Goal: Participate in discussion: Engage in conversation with other users on a specific topic

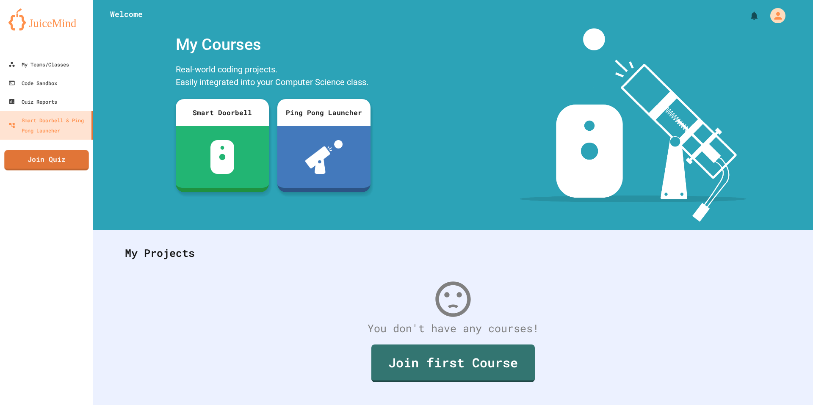
click at [75, 155] on link "Join Quiz" at bounding box center [46, 160] width 84 height 20
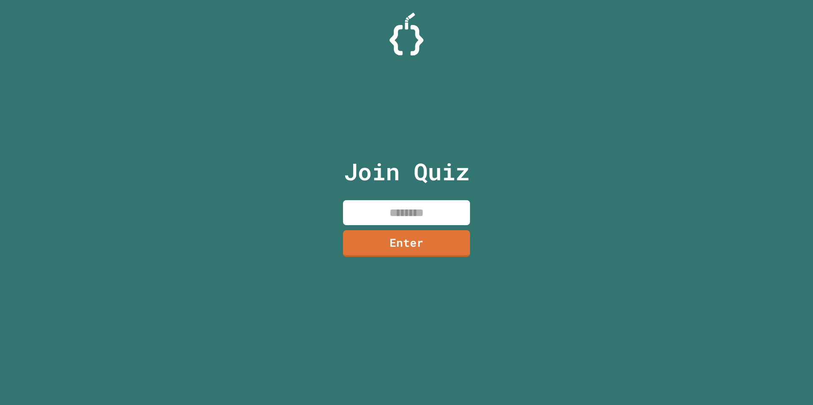
click at [368, 211] on input at bounding box center [406, 212] width 127 height 25
type input "********"
click at [377, 241] on link "Enter" at bounding box center [406, 242] width 115 height 28
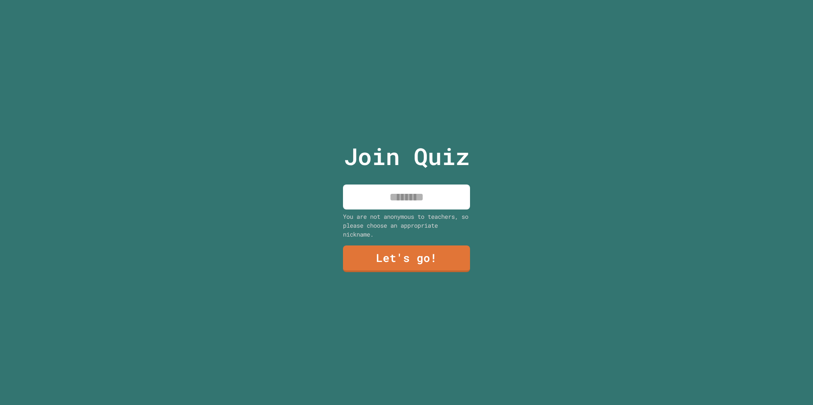
click at [388, 206] on input at bounding box center [406, 197] width 127 height 25
type input "****"
click at [388, 252] on link "Let's go!" at bounding box center [407, 259] width 128 height 28
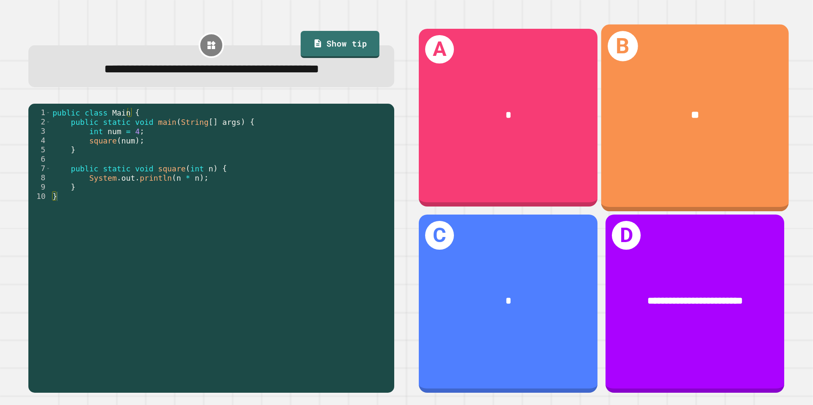
click at [657, 117] on div "**" at bounding box center [695, 116] width 146 height 16
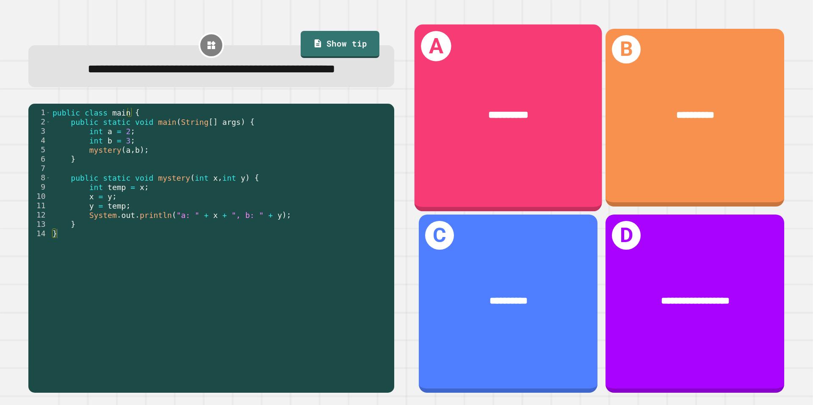
click at [479, 151] on div "**********" at bounding box center [509, 117] width 188 height 187
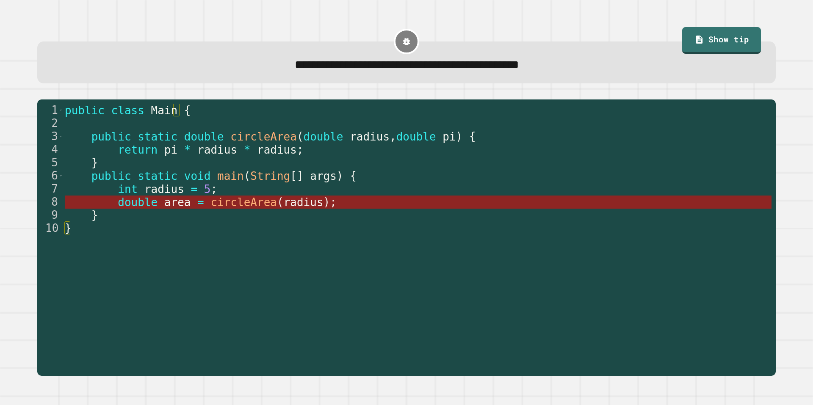
click at [284, 205] on span "radius" at bounding box center [304, 202] width 40 height 13
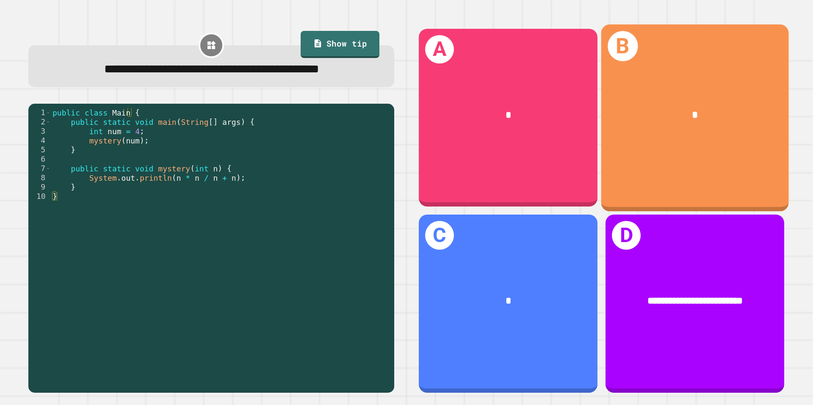
click at [750, 140] on div "*" at bounding box center [695, 115] width 188 height 57
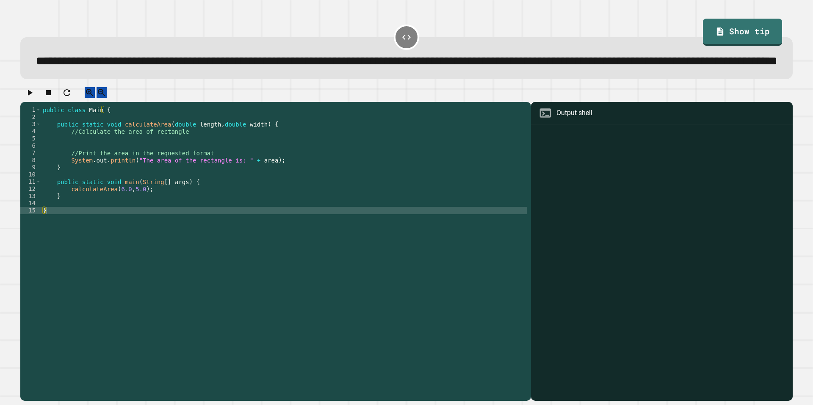
click at [197, 167] on div "public class Main { public static void calculateArea ( double length , double w…" at bounding box center [284, 235] width 486 height 259
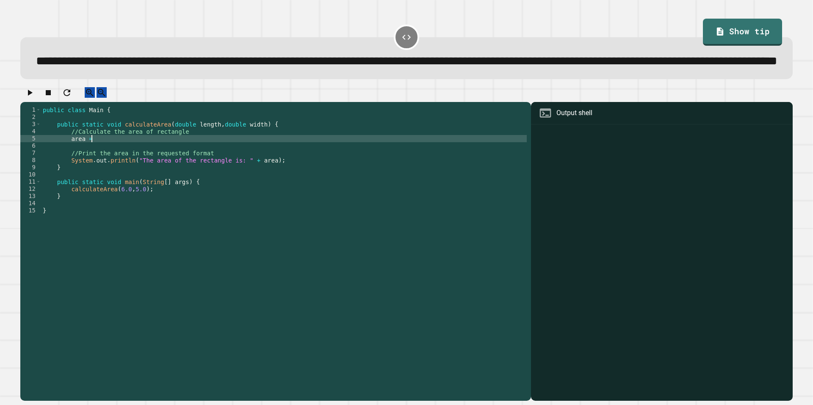
scroll to position [0, 3]
type textarea "***"
type textarea "**********"
click at [35, 98] on button "button" at bounding box center [30, 92] width 10 height 11
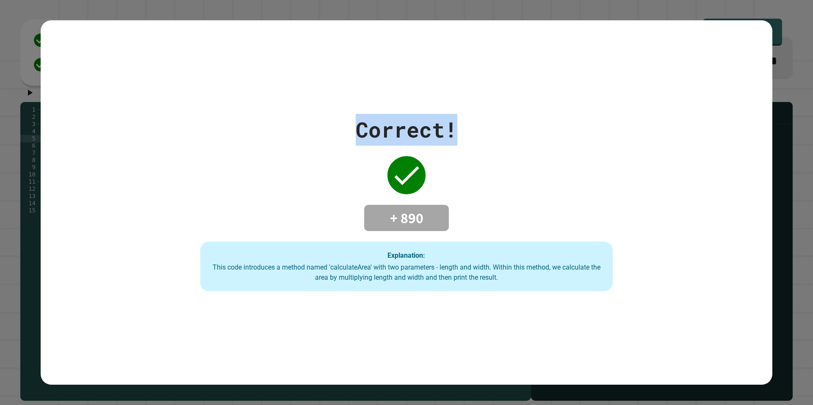
drag, startPoint x: 463, startPoint y: 132, endPoint x: 322, endPoint y: 122, distance: 141.0
click at [326, 122] on div "Correct! + 890 Explanation: This code introduces a method named 'calculateArea'…" at bounding box center [407, 203] width 590 height 178
click at [322, 122] on div "Correct! + 890 Explanation: This code introduces a method named 'calculateArea'…" at bounding box center [407, 203] width 590 height 178
click at [352, 129] on div "Correct! + 890 Explanation: This code introduces a method named 'calculateArea'…" at bounding box center [407, 203] width 590 height 178
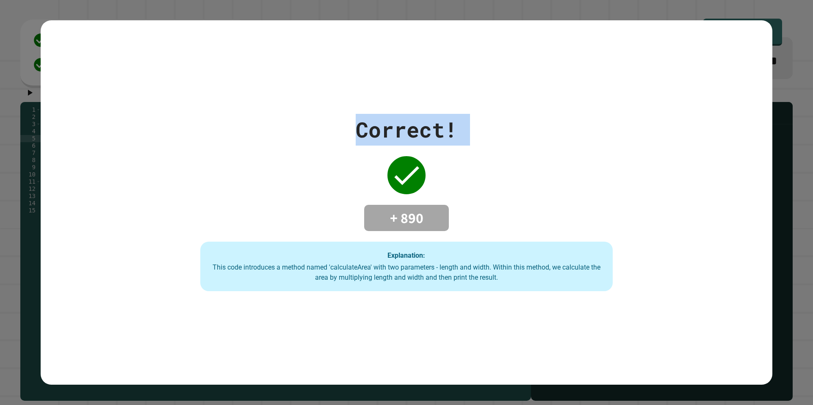
click at [352, 129] on div "Correct! + 890 Explanation: This code introduces a method named 'calculateArea'…" at bounding box center [407, 203] width 590 height 178
click at [382, 141] on div "Correct!" at bounding box center [407, 130] width 102 height 32
click at [392, 172] on icon at bounding box center [407, 175] width 34 height 34
click at [381, 138] on div "Correct!" at bounding box center [407, 130] width 102 height 32
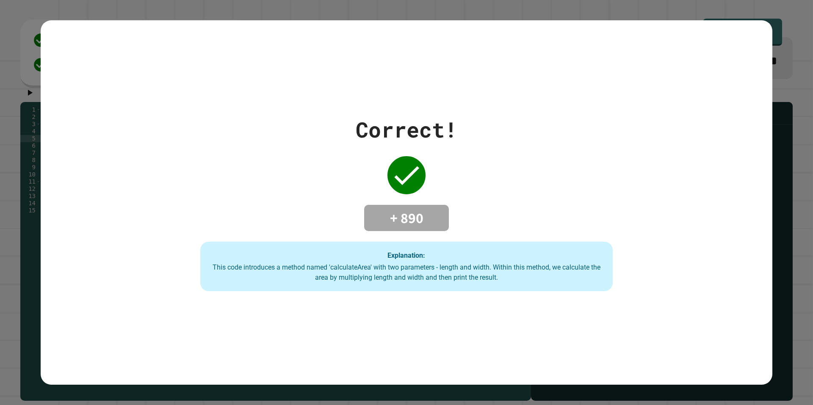
click at [381, 129] on div "Correct!" at bounding box center [407, 130] width 102 height 32
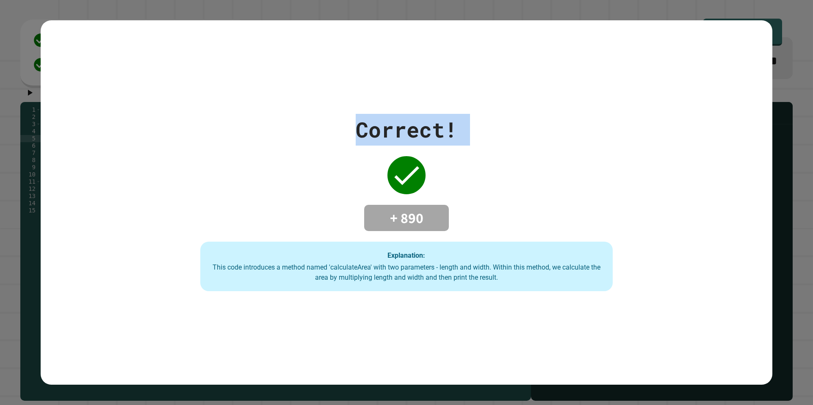
click at [381, 129] on div "Correct!" at bounding box center [407, 130] width 102 height 32
click at [390, 164] on icon at bounding box center [407, 175] width 34 height 34
click at [391, 125] on div "Correct!" at bounding box center [407, 130] width 102 height 32
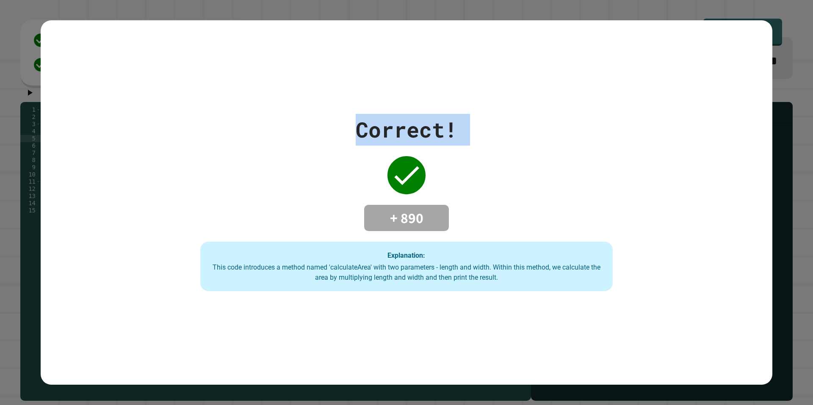
click at [391, 125] on div "Correct!" at bounding box center [407, 130] width 102 height 32
click at [390, 158] on icon at bounding box center [407, 175] width 34 height 34
click at [387, 136] on div "Correct!" at bounding box center [407, 130] width 102 height 32
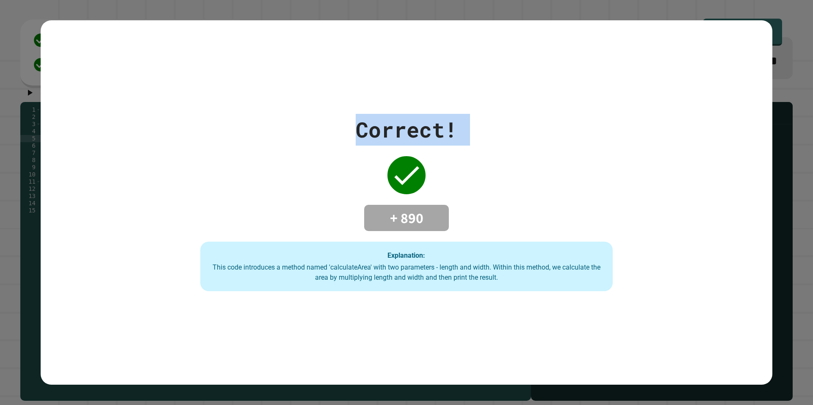
click at [387, 136] on div "Correct!" at bounding box center [407, 130] width 102 height 32
click at [381, 156] on div "Correct! + 890 Explanation: This code introduces a method named 'calculateArea'…" at bounding box center [407, 203] width 590 height 178
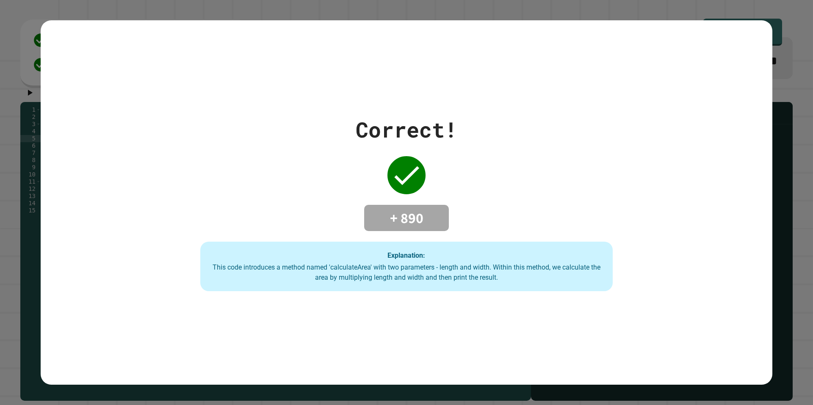
click at [383, 132] on div "Correct!" at bounding box center [407, 130] width 102 height 32
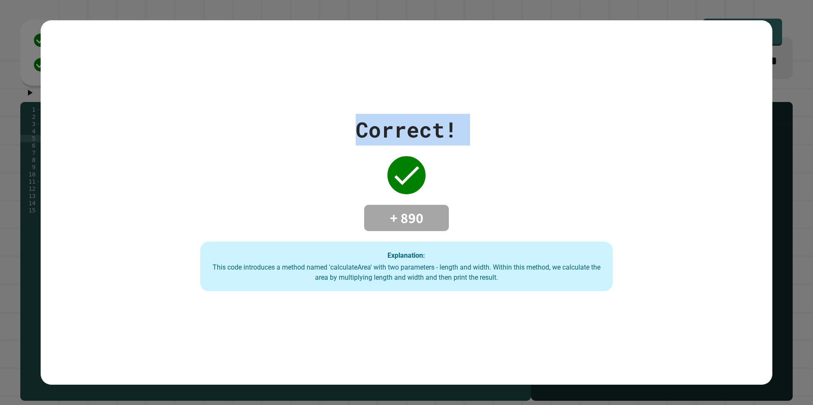
click at [383, 132] on div "Correct!" at bounding box center [407, 130] width 102 height 32
click at [380, 151] on div "Correct! + 890 Explanation: This code introduces a method named 'calculateArea'…" at bounding box center [407, 203] width 590 height 178
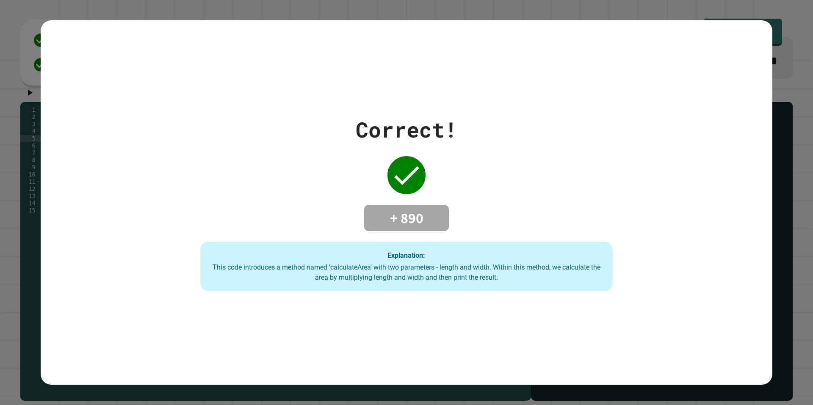
click at [381, 134] on div "Correct!" at bounding box center [407, 130] width 102 height 32
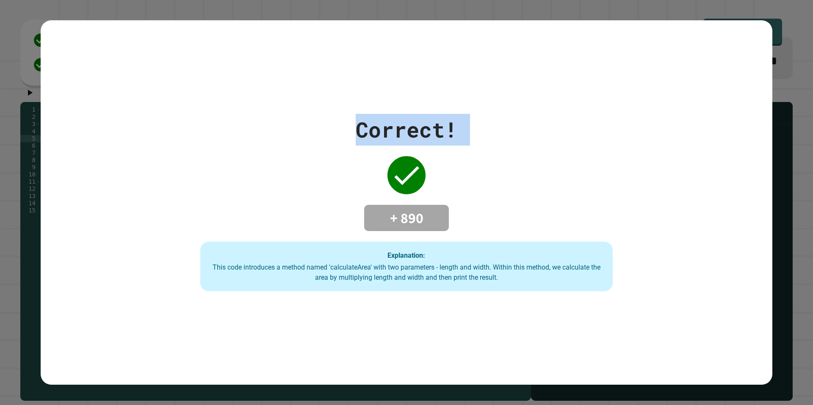
click at [381, 134] on div "Correct!" at bounding box center [407, 130] width 102 height 32
click at [381, 146] on div "Correct! + 890 Explanation: This code introduces a method named 'calculateArea'…" at bounding box center [407, 203] width 590 height 178
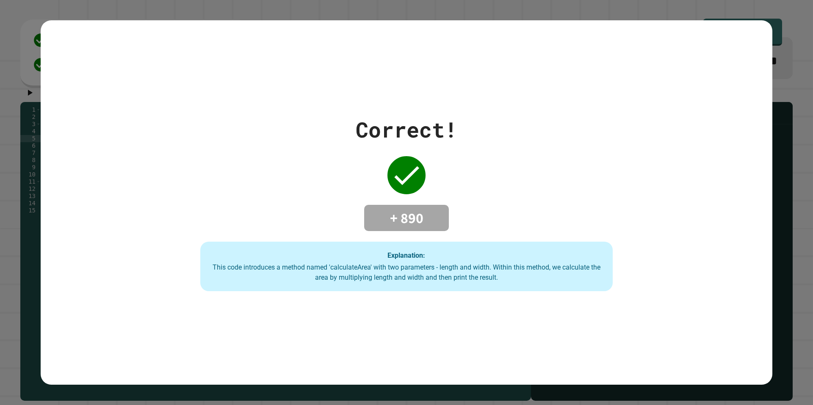
click at [382, 134] on div "Correct!" at bounding box center [407, 130] width 102 height 32
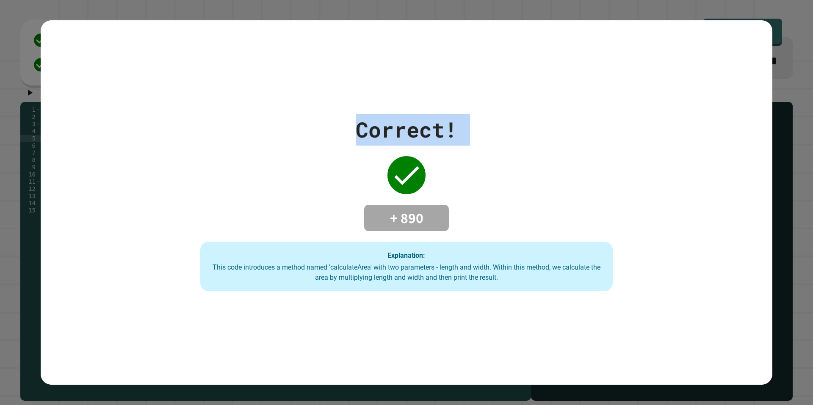
click at [382, 134] on div "Correct!" at bounding box center [407, 130] width 102 height 32
click at [381, 145] on div "Correct! + 890 Explanation: This code introduces a method named 'calculateArea'…" at bounding box center [407, 203] width 590 height 178
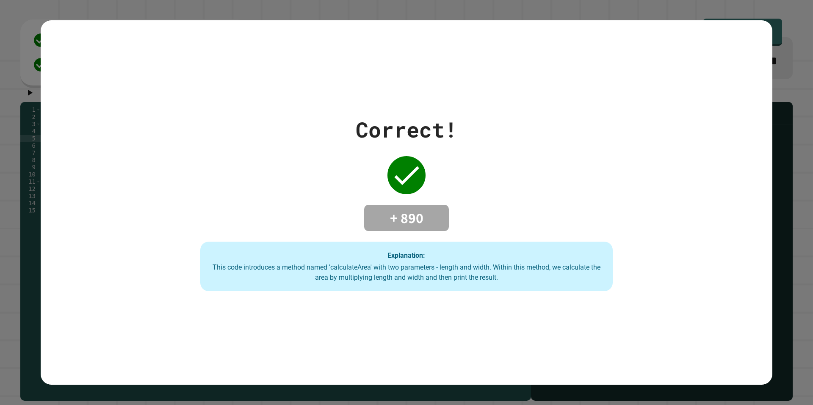
click at [381, 133] on div "Correct!" at bounding box center [407, 130] width 102 height 32
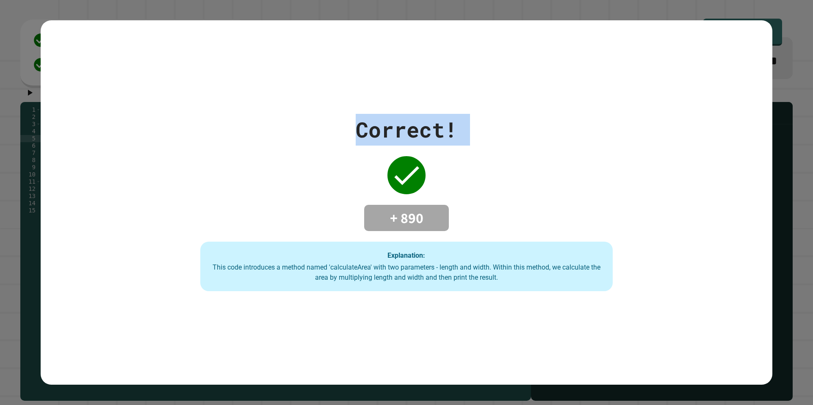
click at [381, 133] on div "Correct!" at bounding box center [407, 130] width 102 height 32
click at [381, 140] on div "Correct!" at bounding box center [407, 130] width 102 height 32
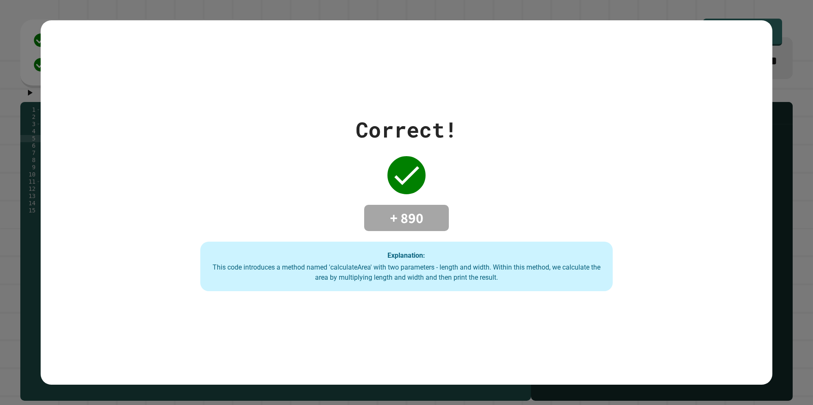
click at [381, 136] on div "Correct!" at bounding box center [407, 130] width 102 height 32
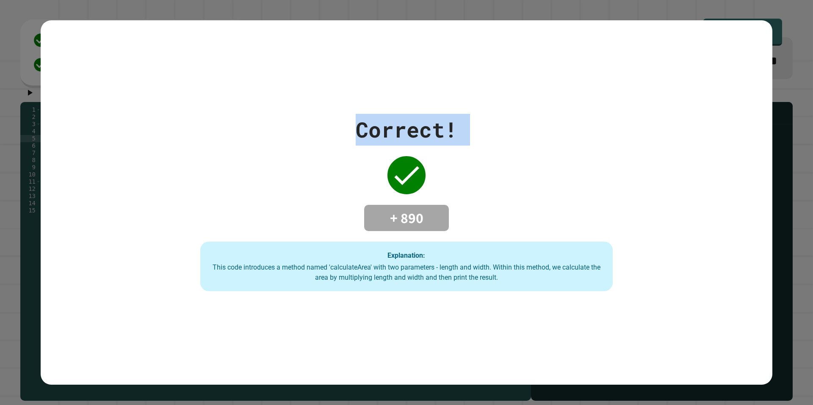
click at [381, 136] on div "Correct!" at bounding box center [407, 130] width 102 height 32
click at [383, 148] on div "Correct! + 890 Explanation: This code introduces a method named 'calculateArea'…" at bounding box center [407, 203] width 590 height 178
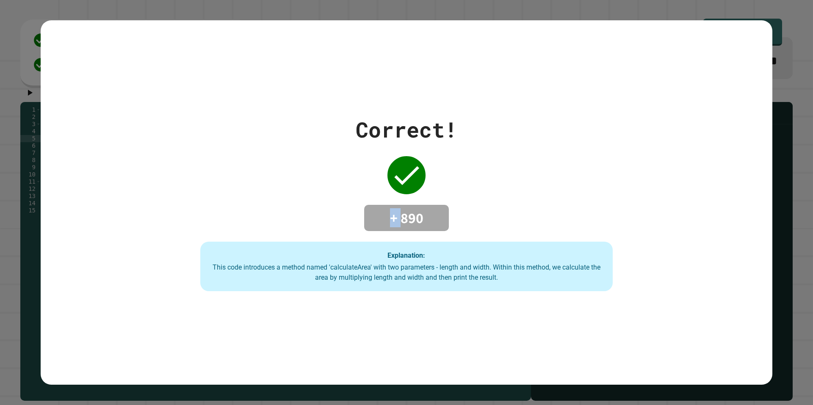
click at [383, 148] on div "Correct! + 890 Explanation: This code introduces a method named 'calculateArea'…" at bounding box center [407, 203] width 590 height 178
click at [382, 137] on div "Correct!" at bounding box center [407, 130] width 102 height 32
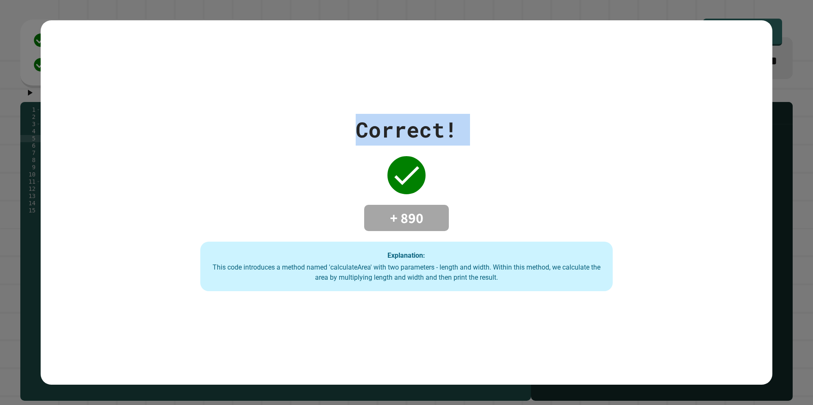
click at [382, 137] on div "Correct!" at bounding box center [407, 130] width 102 height 32
click at [382, 151] on div "Correct! + 890 Explanation: This code introduces a method named 'calculateArea'…" at bounding box center [407, 203] width 590 height 178
click at [383, 139] on div "Correct!" at bounding box center [407, 130] width 102 height 32
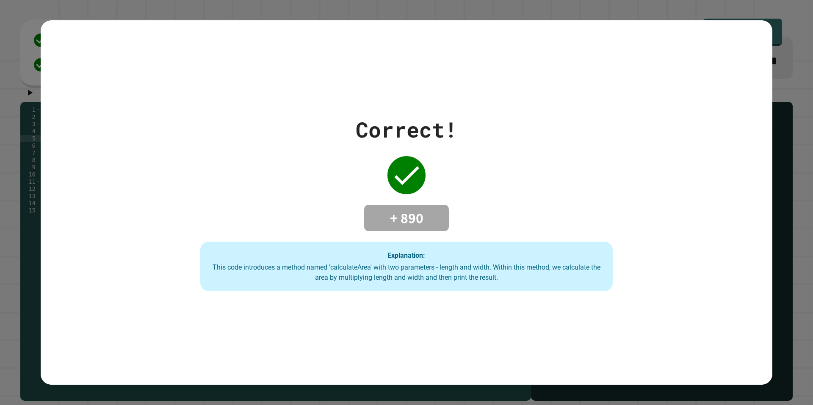
click at [383, 131] on div "Correct!" at bounding box center [407, 130] width 102 height 32
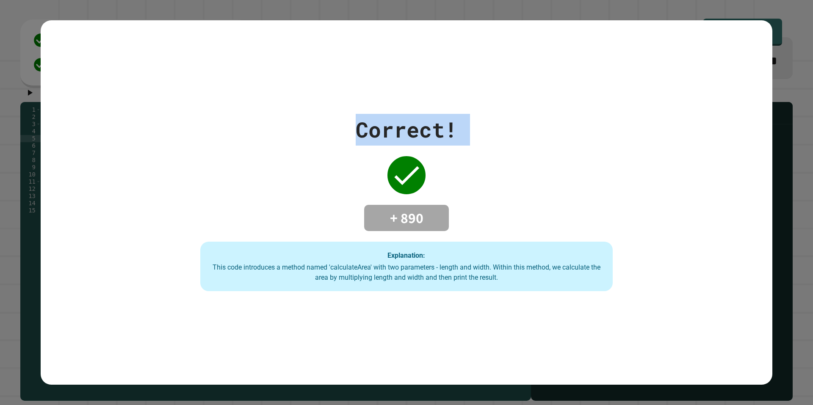
click at [383, 131] on div "Correct!" at bounding box center [407, 130] width 102 height 32
click at [383, 138] on div "Correct!" at bounding box center [407, 130] width 102 height 32
click at [384, 145] on div "Correct! + 890 Explanation: This code introduces a method named 'calculateArea'…" at bounding box center [407, 203] width 590 height 178
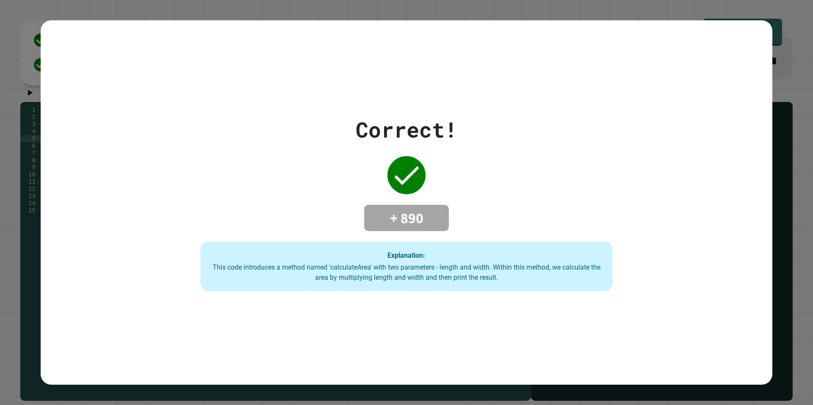
click at [382, 133] on div "Correct!" at bounding box center [407, 130] width 102 height 32
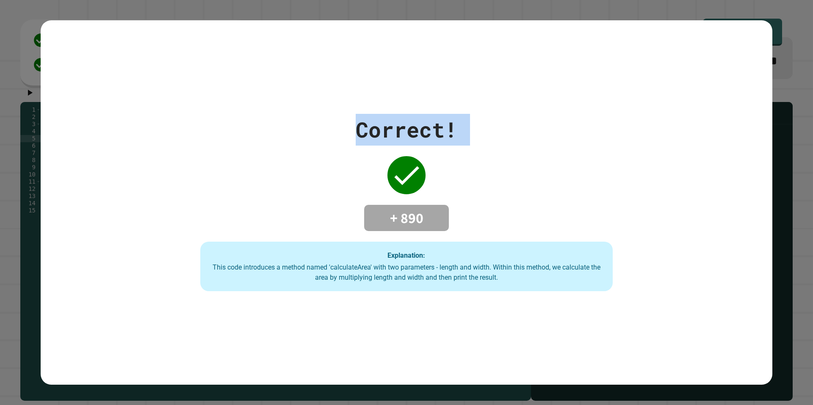
click at [382, 133] on div "Correct!" at bounding box center [407, 130] width 102 height 32
click at [382, 140] on div "Correct!" at bounding box center [407, 130] width 102 height 32
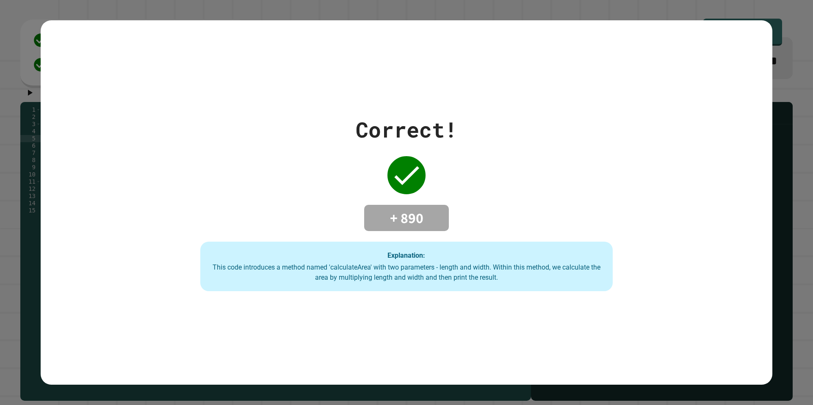
click at [382, 134] on div "Correct!" at bounding box center [407, 130] width 102 height 32
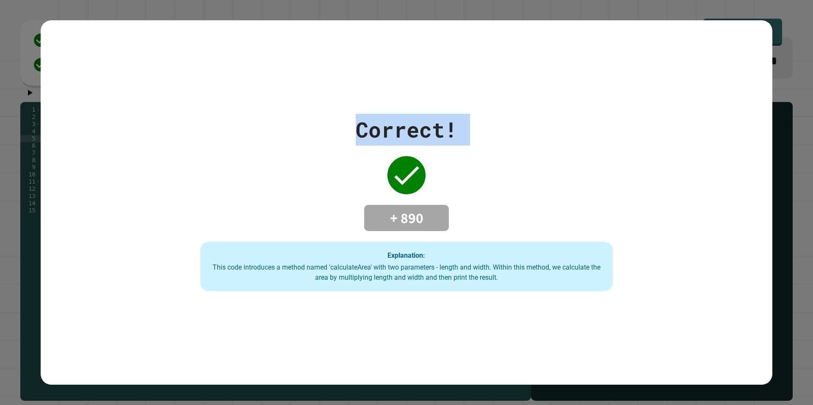
click at [382, 134] on div "Correct!" at bounding box center [407, 130] width 102 height 32
click at [384, 144] on div "Correct! + 890 Explanation: This code introduces a method named 'calculateArea'…" at bounding box center [407, 203] width 590 height 178
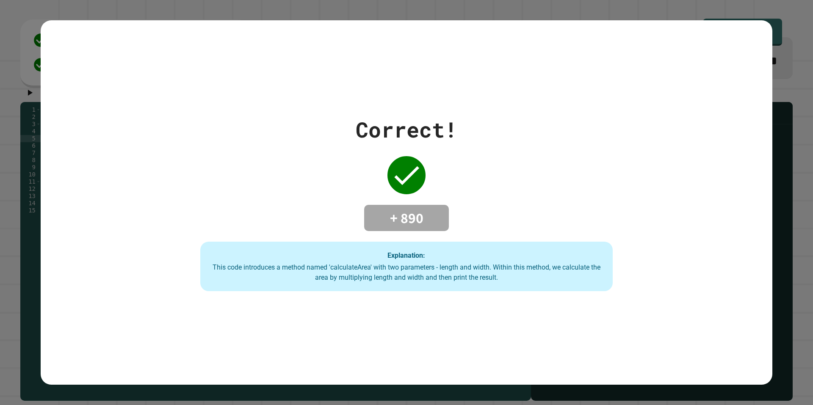
click at [382, 128] on div "Correct!" at bounding box center [407, 130] width 102 height 32
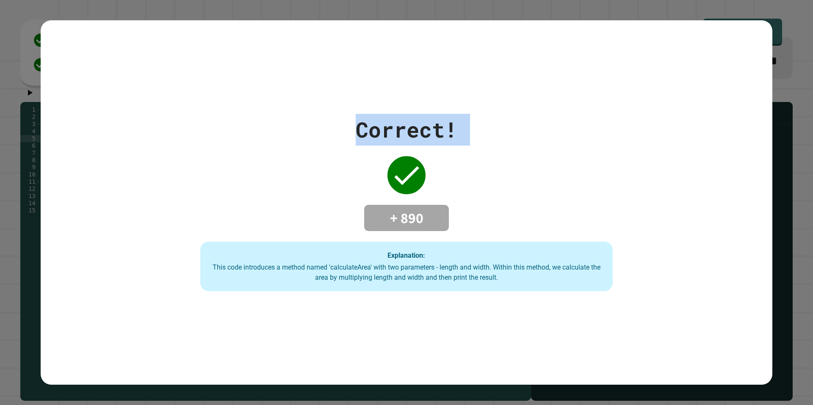
click at [382, 128] on div "Correct!" at bounding box center [407, 130] width 102 height 32
click at [381, 154] on div "Correct! + 890 Explanation: This code introduces a method named 'calculateArea'…" at bounding box center [407, 203] width 590 height 178
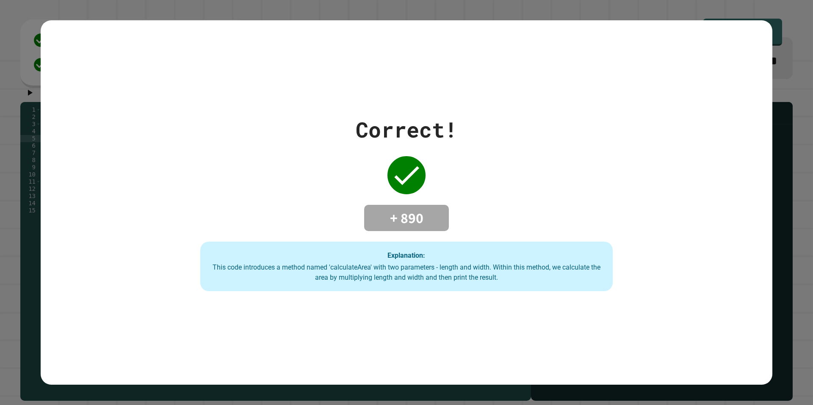
click at [381, 127] on div "Correct!" at bounding box center [407, 130] width 102 height 32
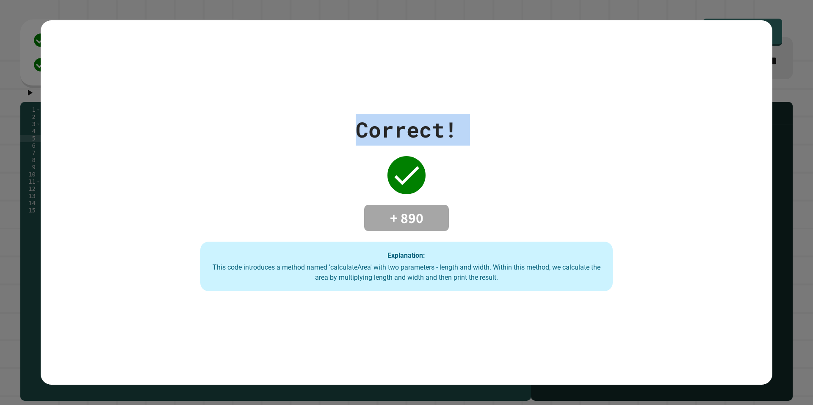
click at [381, 127] on div "Correct!" at bounding box center [407, 130] width 102 height 32
click at [380, 140] on div "Correct!" at bounding box center [407, 130] width 102 height 32
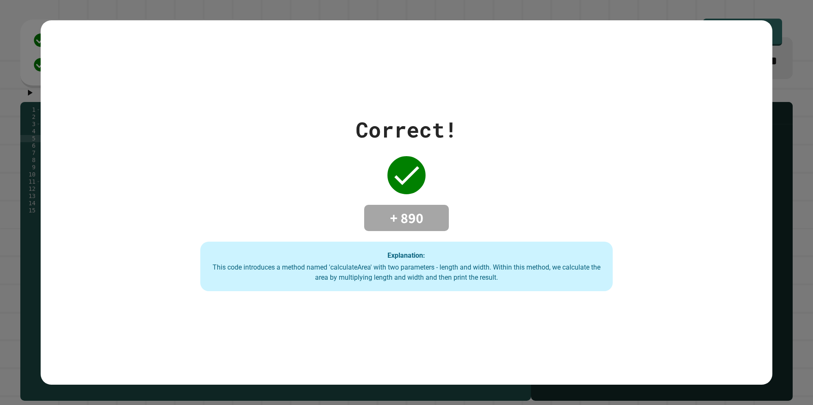
click at [380, 134] on div "Correct!" at bounding box center [407, 130] width 102 height 32
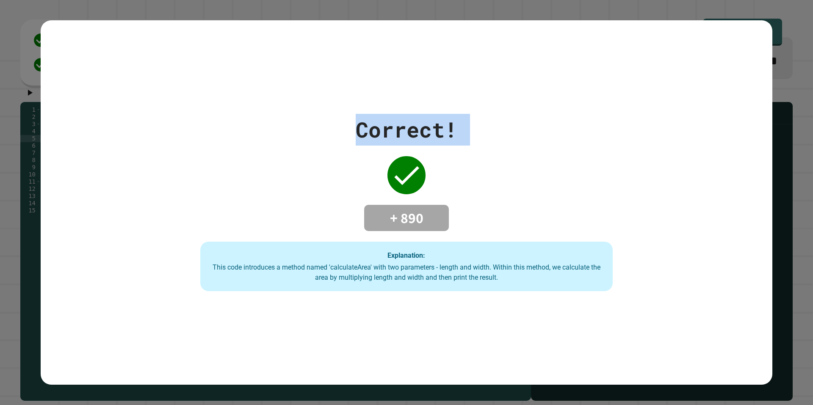
click at [380, 134] on div "Correct!" at bounding box center [407, 130] width 102 height 32
click at [380, 147] on div "Correct! + 890 Explanation: This code introduces a method named 'calculateArea'…" at bounding box center [407, 203] width 590 height 178
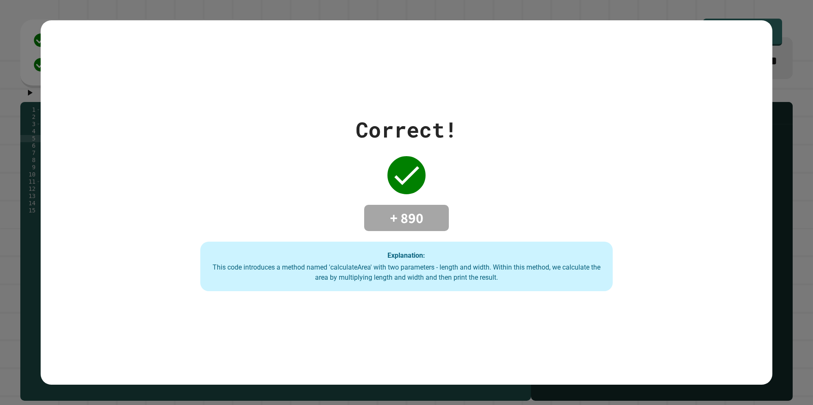
click at [379, 132] on div "Correct!" at bounding box center [407, 130] width 102 height 32
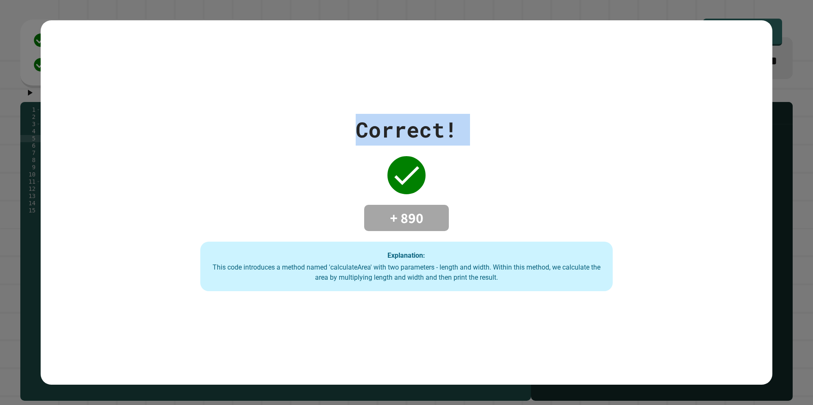
click at [379, 132] on div "Correct!" at bounding box center [407, 130] width 102 height 32
click at [380, 143] on div "Correct! + 890 Explanation: This code introduces a method named 'calculateArea'…" at bounding box center [407, 203] width 590 height 178
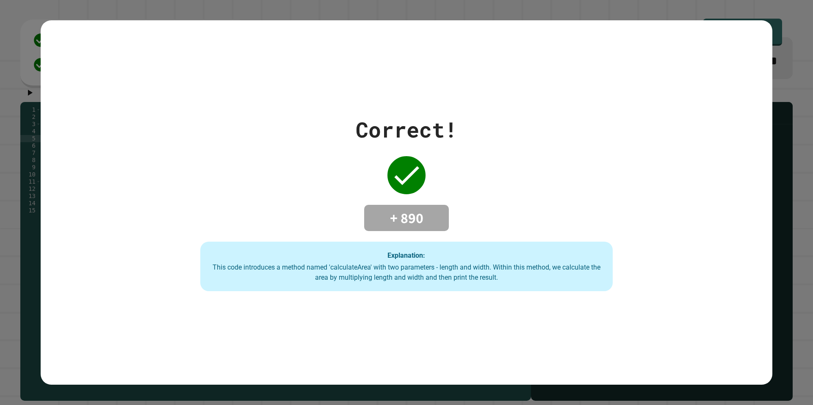
click at [380, 130] on div "Correct!" at bounding box center [407, 130] width 102 height 32
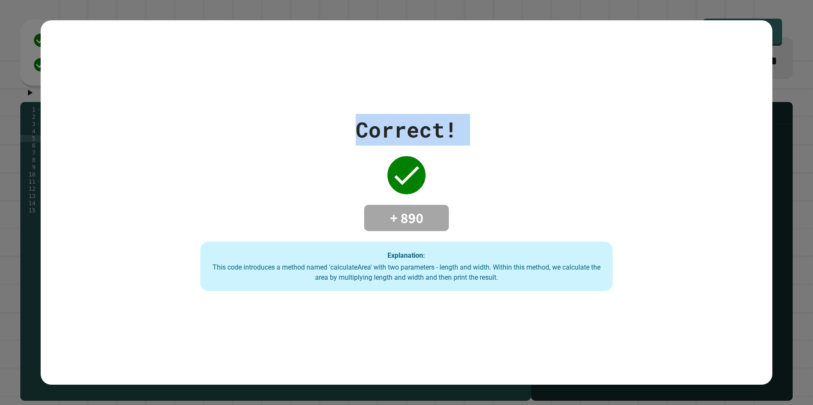
click at [380, 130] on div "Correct!" at bounding box center [407, 130] width 102 height 32
click at [379, 142] on div "Correct! + 890 Explanation: This code introduces a method named 'calculateArea'…" at bounding box center [407, 203] width 590 height 178
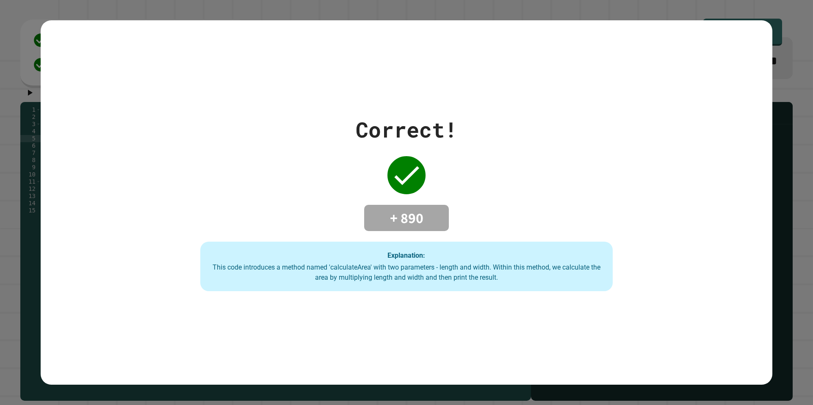
click at [378, 133] on div "Correct!" at bounding box center [407, 130] width 102 height 32
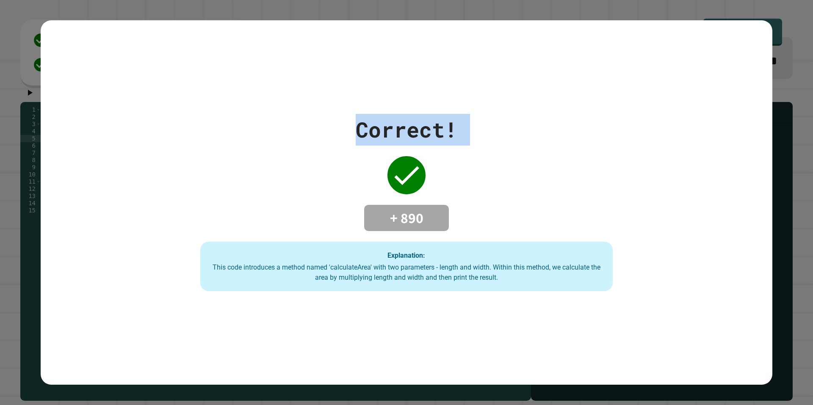
click at [378, 133] on div "Correct!" at bounding box center [407, 130] width 102 height 32
click at [371, 153] on div "Correct! + 890 Explanation: This code introduces a method named 'calculateArea'…" at bounding box center [407, 203] width 590 height 178
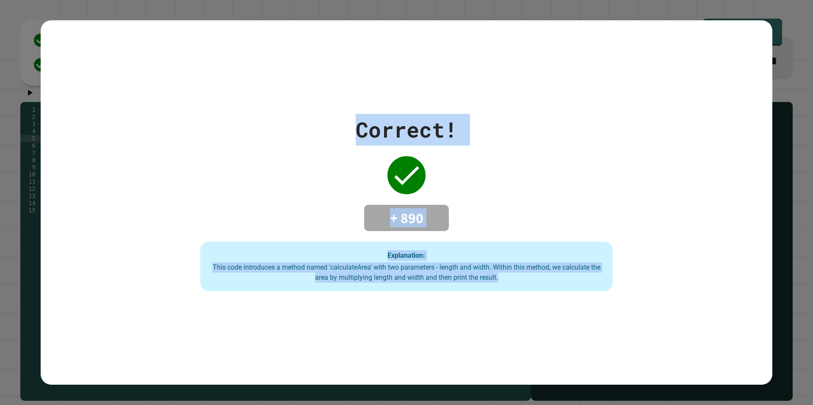
drag, startPoint x: 349, startPoint y: 123, endPoint x: 632, endPoint y: 347, distance: 361.2
click at [632, 347] on div "Correct! + 890 Explanation: This code introduces a method named 'calculateArea'…" at bounding box center [407, 202] width 732 height 365
drag, startPoint x: 564, startPoint y: 302, endPoint x: 290, endPoint y: 94, distance: 343.8
click at [290, 94] on div "Correct! + 890 Explanation: This code introduces a method named 'calculateArea'…" at bounding box center [407, 202] width 732 height 365
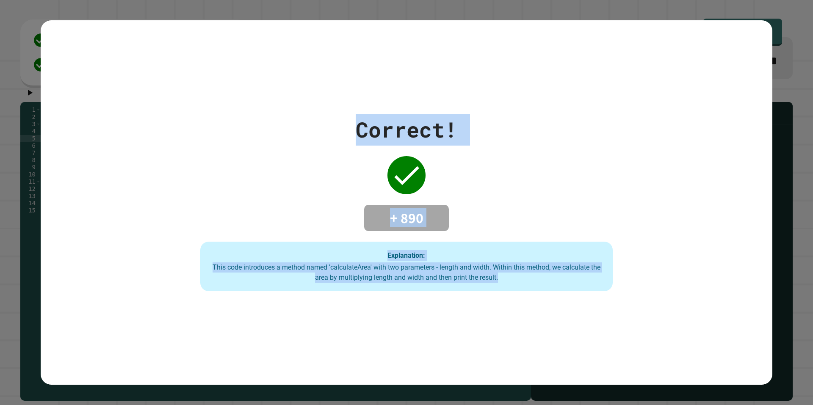
click at [290, 94] on div "Correct! + 890 Explanation: This code introduces a method named 'calculateArea'…" at bounding box center [407, 202] width 732 height 365
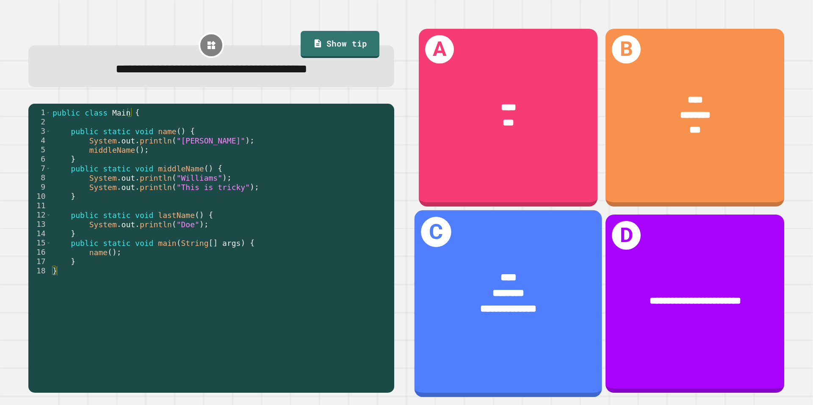
click at [501, 272] on span "****" at bounding box center [509, 277] width 16 height 10
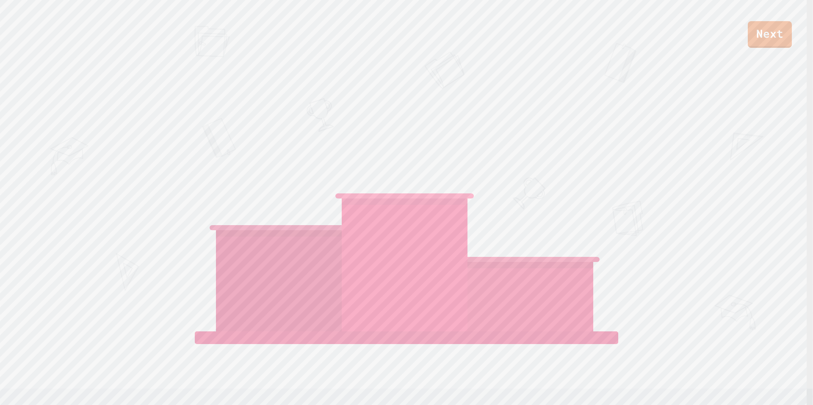
click at [413, 129] on div "[PERSON_NAME]" at bounding box center [405, 230] width 126 height 203
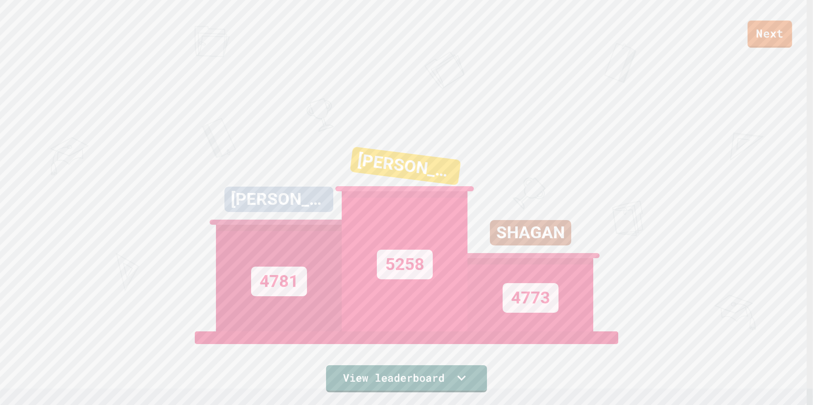
click at [770, 34] on link "Next" at bounding box center [770, 34] width 44 height 27
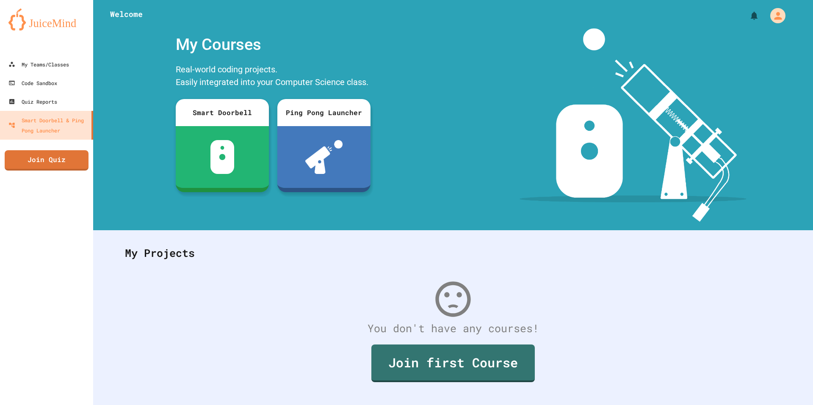
click at [82, 174] on div "My Teams/Classes Code Sandbox Quiz Reports Smart Doorbell & Ping Pong Launcher …" at bounding box center [46, 202] width 93 height 405
click at [78, 164] on link "Join Quiz" at bounding box center [46, 159] width 76 height 21
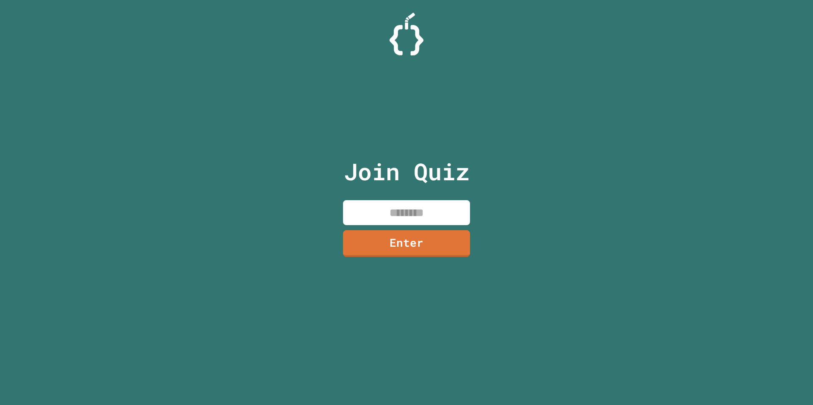
drag, startPoint x: 364, startPoint y: 185, endPoint x: 380, endPoint y: 212, distance: 31.7
click at [366, 188] on p "Join Quiz" at bounding box center [407, 171] width 126 height 35
click at [380, 212] on input at bounding box center [406, 212] width 127 height 25
type input "********"
click at [446, 251] on link "Enter" at bounding box center [406, 243] width 129 height 28
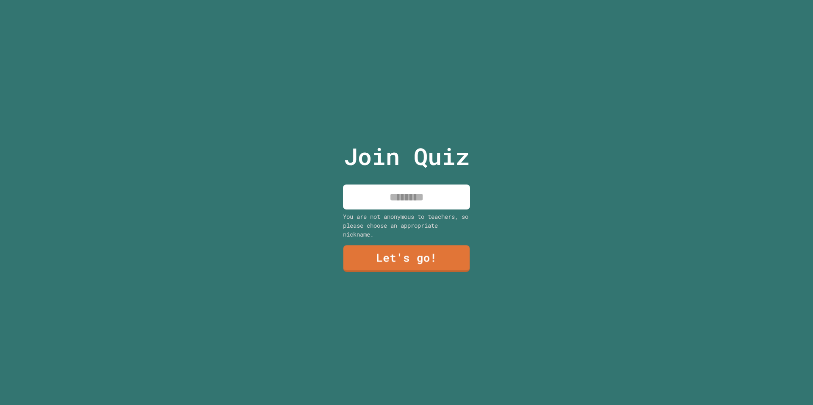
click at [424, 190] on input at bounding box center [406, 197] width 127 height 25
type input "****"
click at [427, 278] on div "Join Quiz **** You are not anonymous to teachers, so please choose an appropria…" at bounding box center [406, 202] width 143 height 405
click at [429, 270] on div "Join Quiz **** You are not anonymous to teachers, so please choose an appropria…" at bounding box center [406, 202] width 143 height 405
click at [434, 265] on link "Let's go!" at bounding box center [406, 258] width 119 height 28
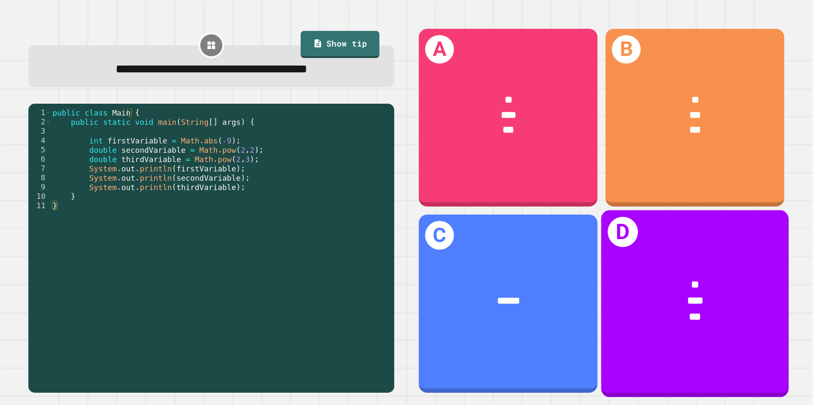
click at [674, 278] on div "*" at bounding box center [695, 286] width 146 height 16
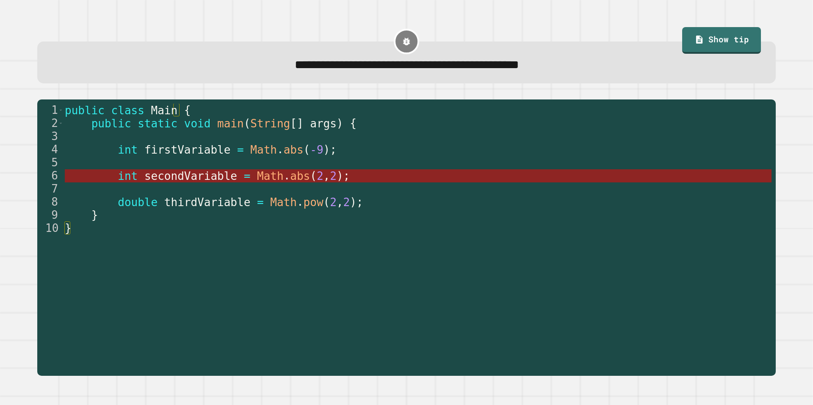
click at [290, 175] on span "abs" at bounding box center [300, 176] width 20 height 13
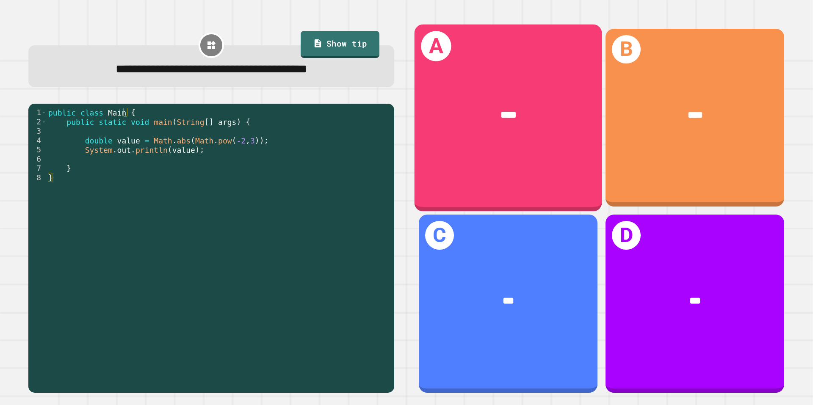
click at [540, 178] on div "A ****" at bounding box center [509, 117] width 188 height 187
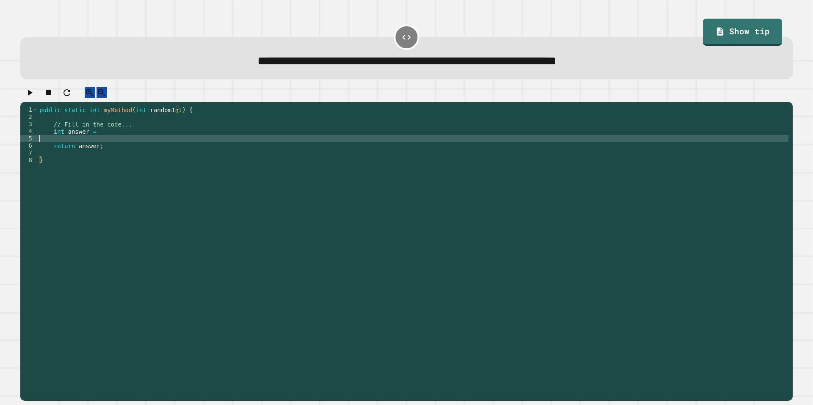
click at [111, 145] on div "public static int myMethod ( int randomInt ) { // Fill in the code... int answe…" at bounding box center [413, 243] width 751 height 274
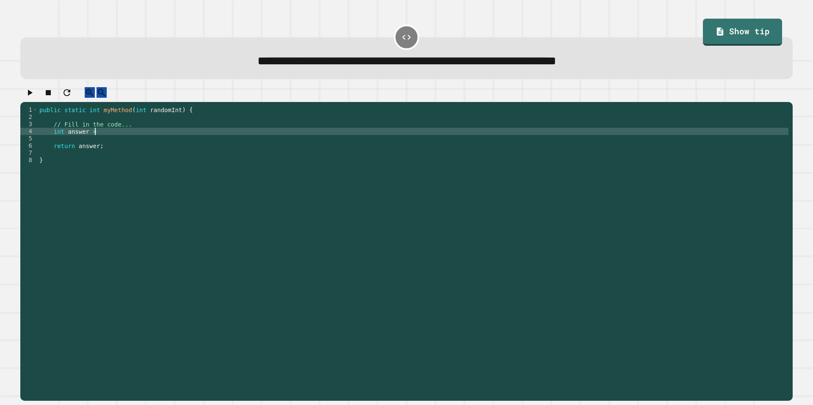
click at [116, 139] on div "public static int myMethod ( int randomInt ) { // Fill in the code... int answe…" at bounding box center [413, 243] width 751 height 274
type textarea "**********"
click at [35, 96] on icon "button" at bounding box center [30, 93] width 10 height 10
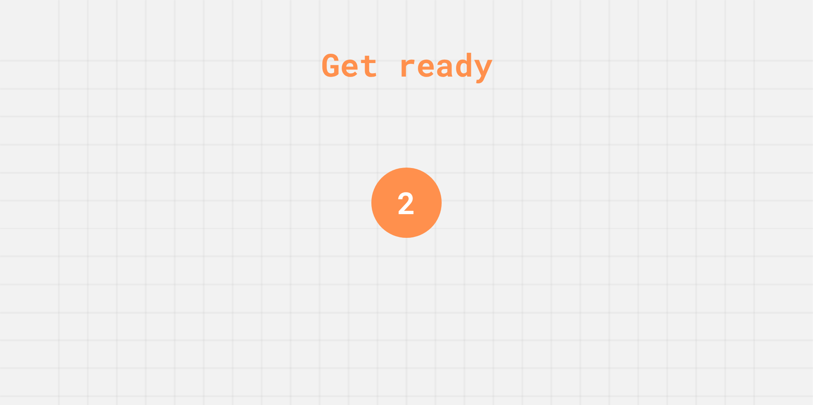
drag, startPoint x: 301, startPoint y: 70, endPoint x: 612, endPoint y: 65, distance: 310.9
click at [612, 65] on div "Get ready 2" at bounding box center [406, 202] width 813 height 405
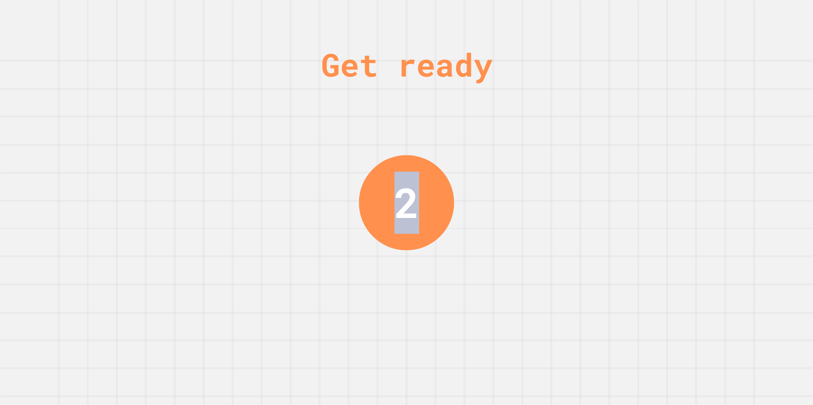
click at [631, 66] on div "Get ready 2" at bounding box center [406, 202] width 813 height 405
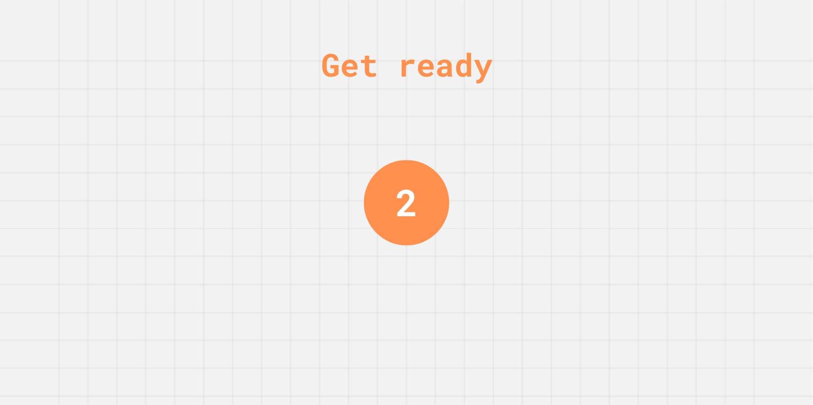
click at [484, 69] on div "Get ready" at bounding box center [407, 65] width 172 height 48
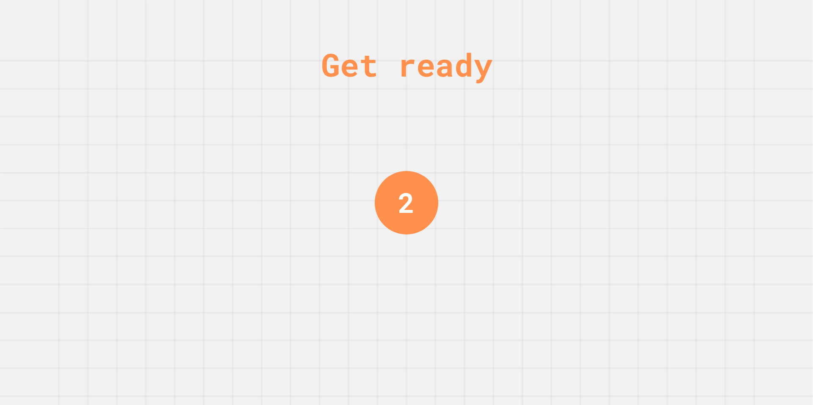
click at [484, 69] on div "Get ready" at bounding box center [407, 65] width 172 height 48
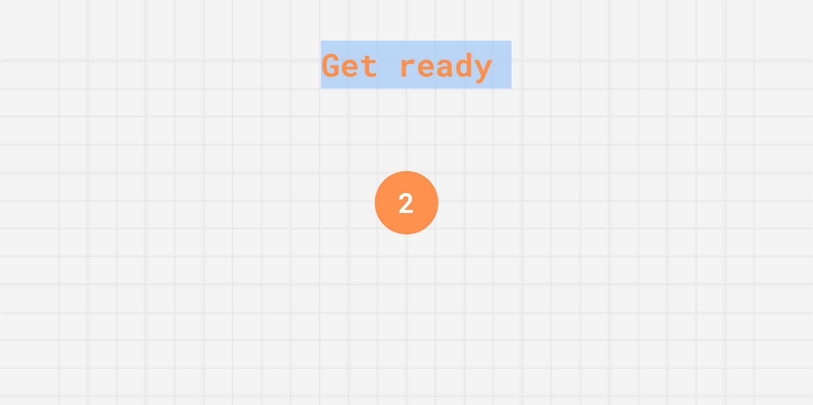
click at [484, 69] on div "Get ready" at bounding box center [407, 65] width 172 height 48
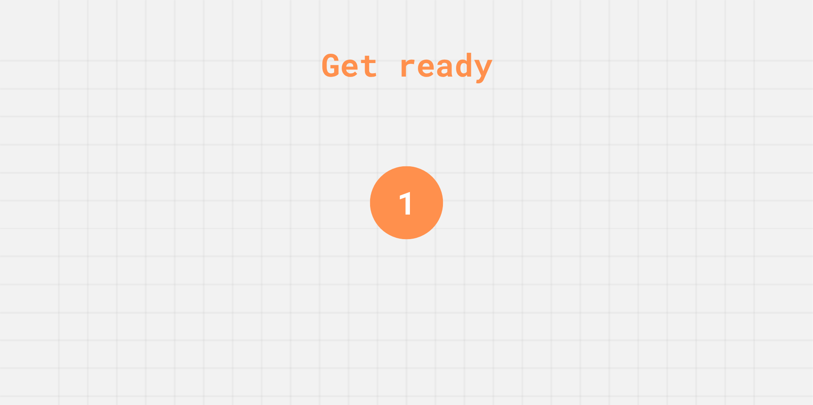
click at [501, 103] on div "Get ready 1" at bounding box center [406, 202] width 813 height 405
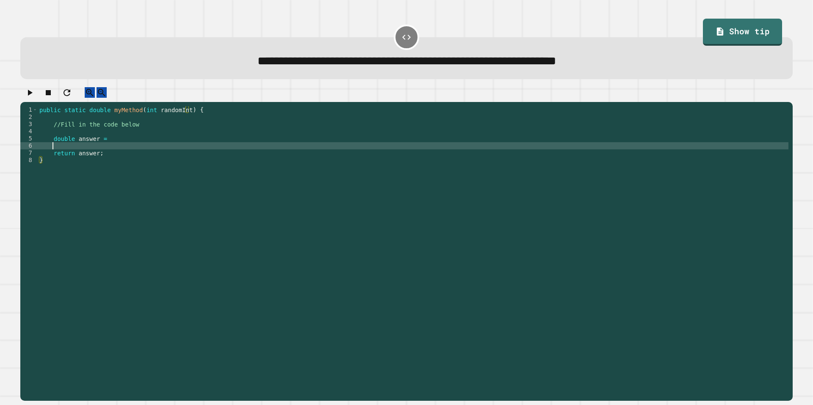
click at [152, 150] on div "public static double myMethod ( int randomInt ) { //Fill in the code below doub…" at bounding box center [413, 243] width 751 height 274
click at [152, 147] on div "public static double myMethod ( int randomInt ) { //Fill in the code below doub…" at bounding box center [413, 243] width 751 height 274
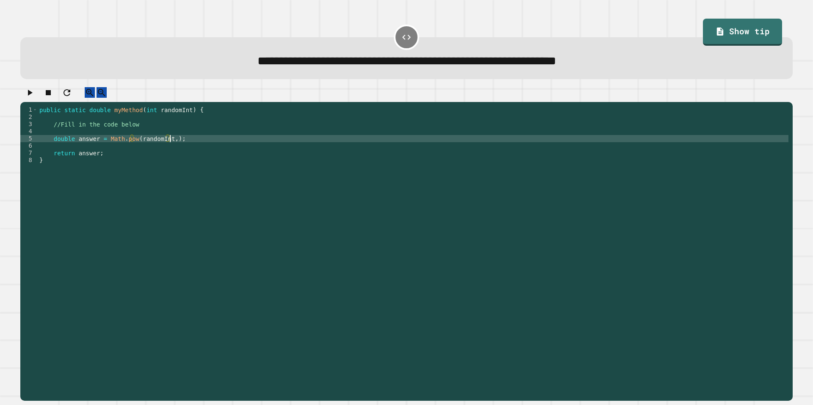
scroll to position [0, 9]
type textarea "**********"
click at [35, 95] on icon "button" at bounding box center [30, 93] width 10 height 10
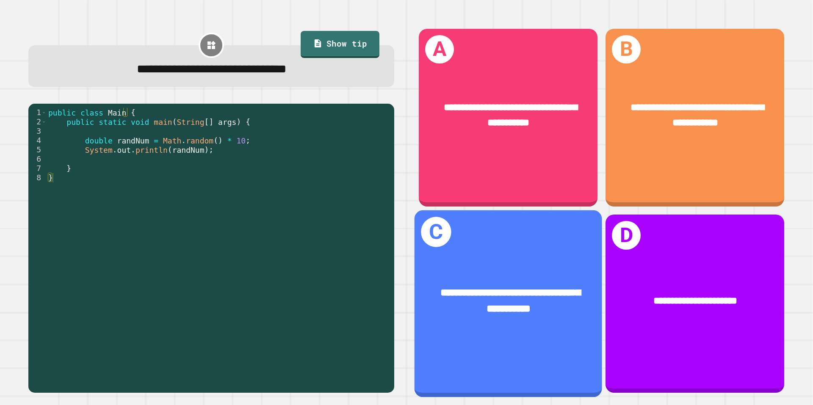
click at [525, 290] on span "**********" at bounding box center [510, 301] width 140 height 26
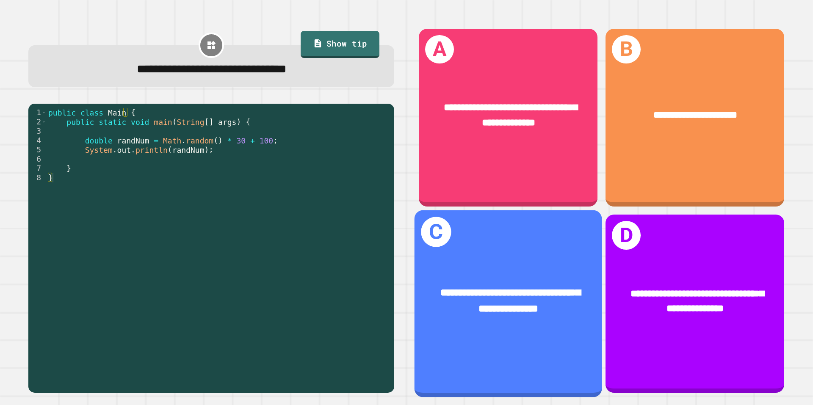
click at [550, 267] on div "**********" at bounding box center [509, 301] width 188 height 73
